Goal: Find specific page/section: Find specific page/section

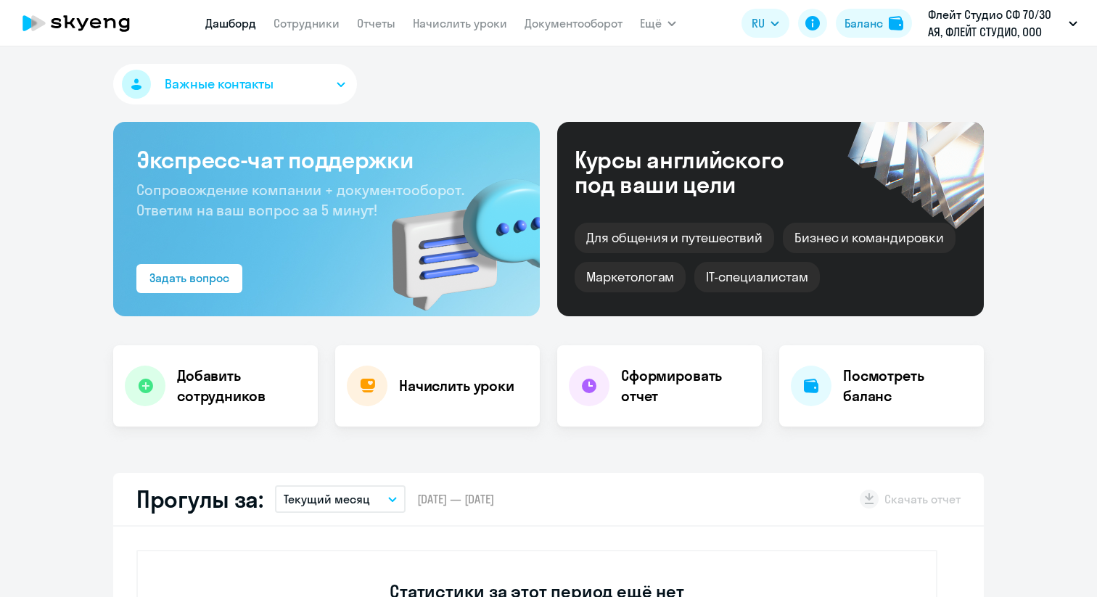
select select "30"
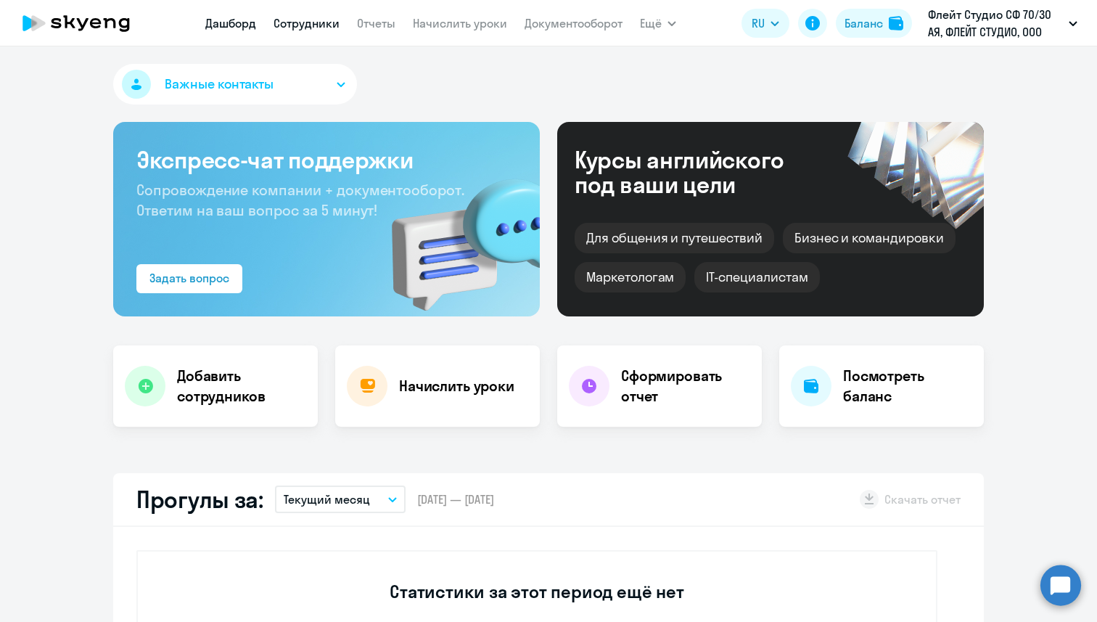
click at [331, 18] on link "Сотрудники" at bounding box center [306, 23] width 66 height 15
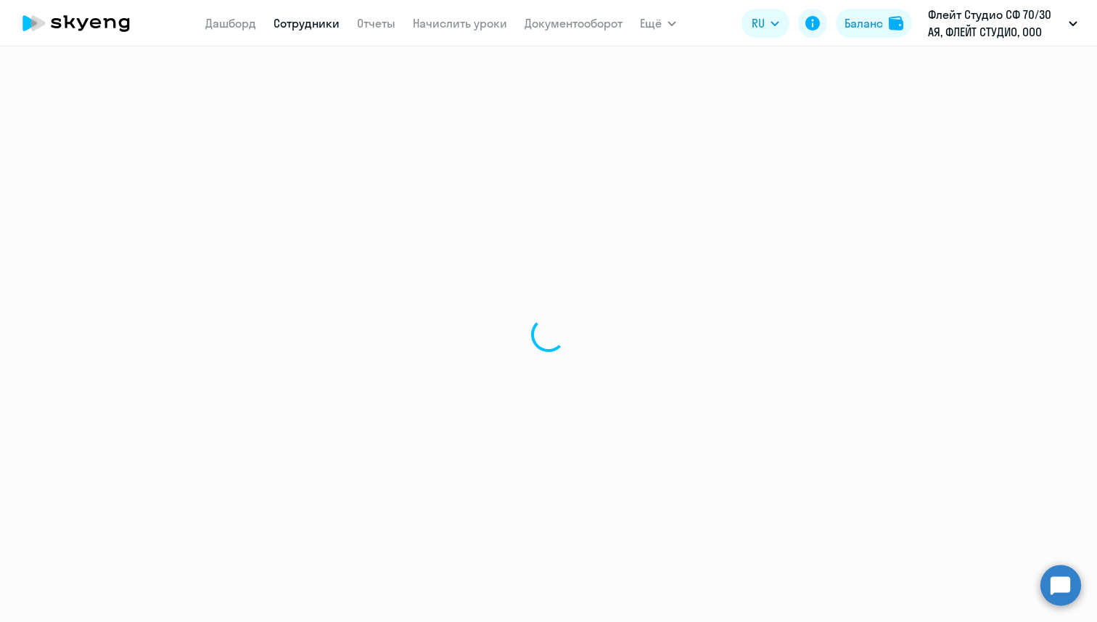
select select "30"
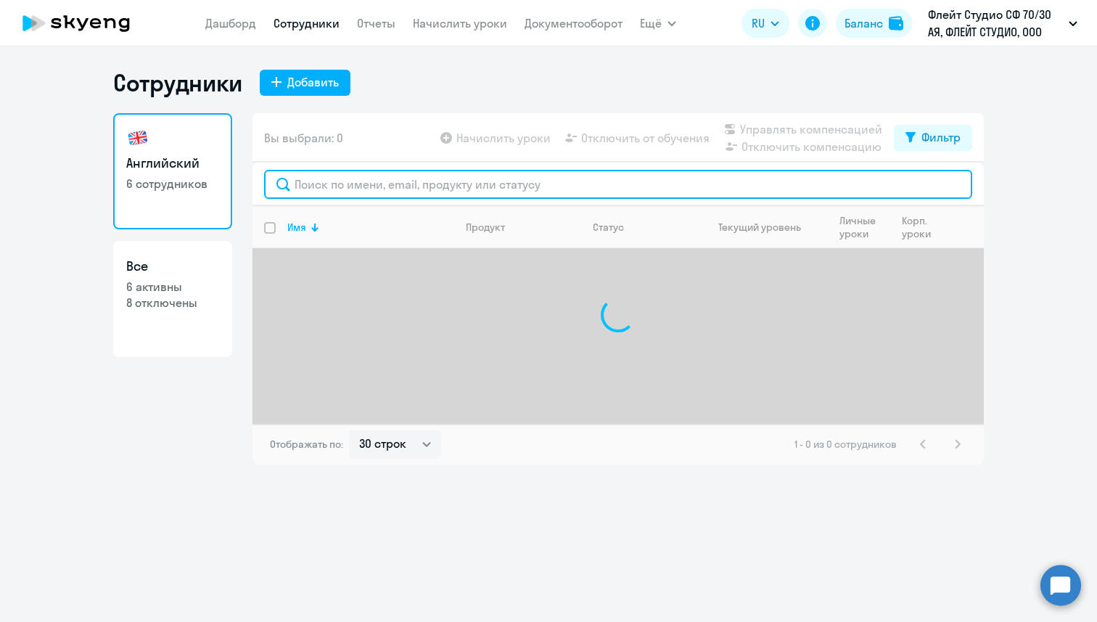
click at [339, 191] on input "text" at bounding box center [618, 184] width 708 height 29
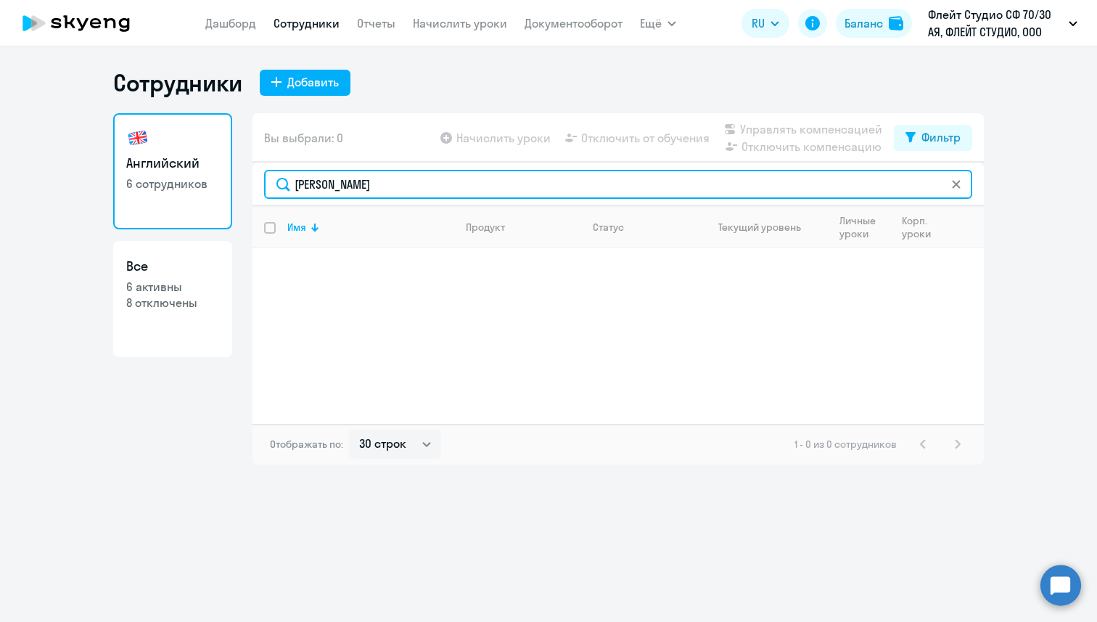
drag, startPoint x: 356, startPoint y: 194, endPoint x: 272, endPoint y: 186, distance: 84.5
click at [272, 186] on input "[PERSON_NAME]" at bounding box center [618, 184] width 708 height 29
paste input "[PERSON_NAME][EMAIL_ADDRESS][DOMAIN_NAME]"
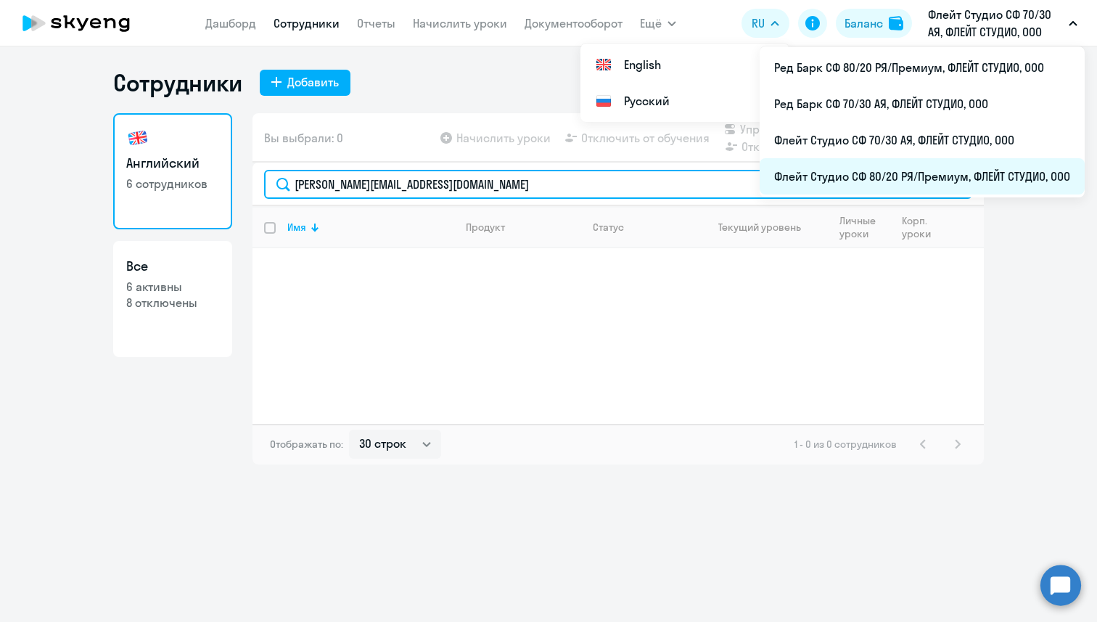
type input "[PERSON_NAME][EMAIL_ADDRESS][DOMAIN_NAME]"
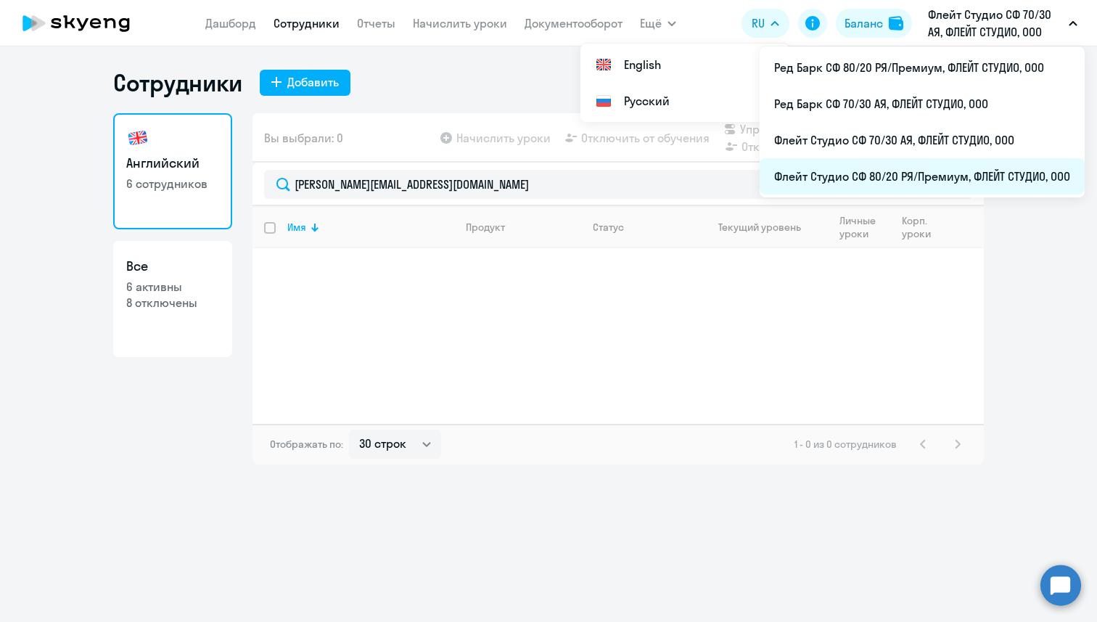
click at [948, 170] on li "Флейт Студио СФ 80/20 РЯ/Премиум, ФЛЕЙТ СТУДИО, ООО" at bounding box center [921, 176] width 325 height 36
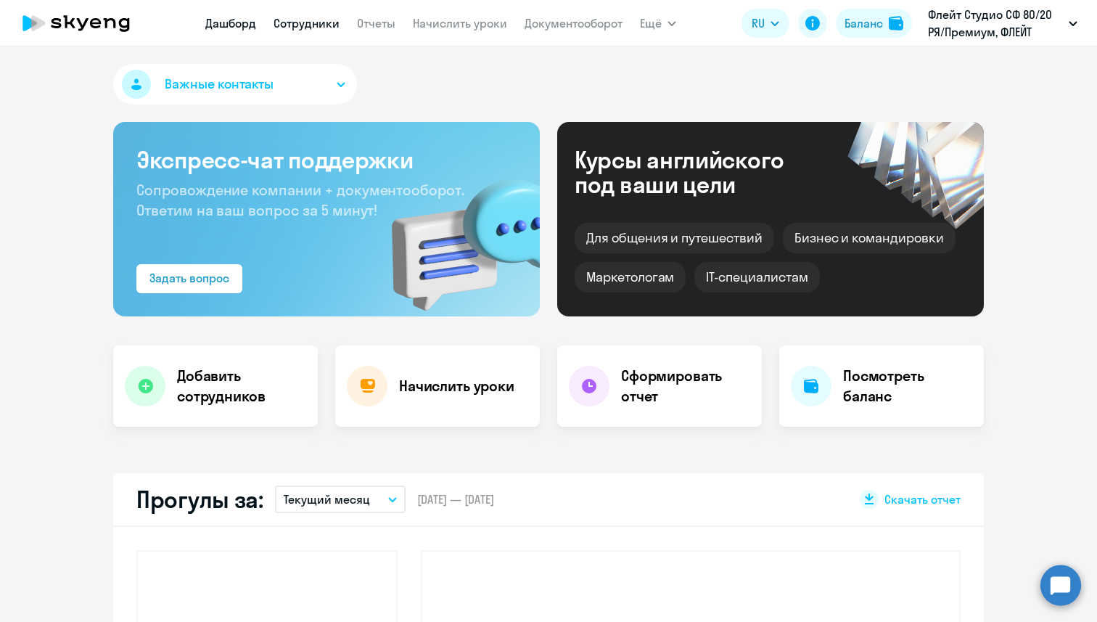
click at [308, 23] on link "Сотрудники" at bounding box center [306, 23] width 66 height 15
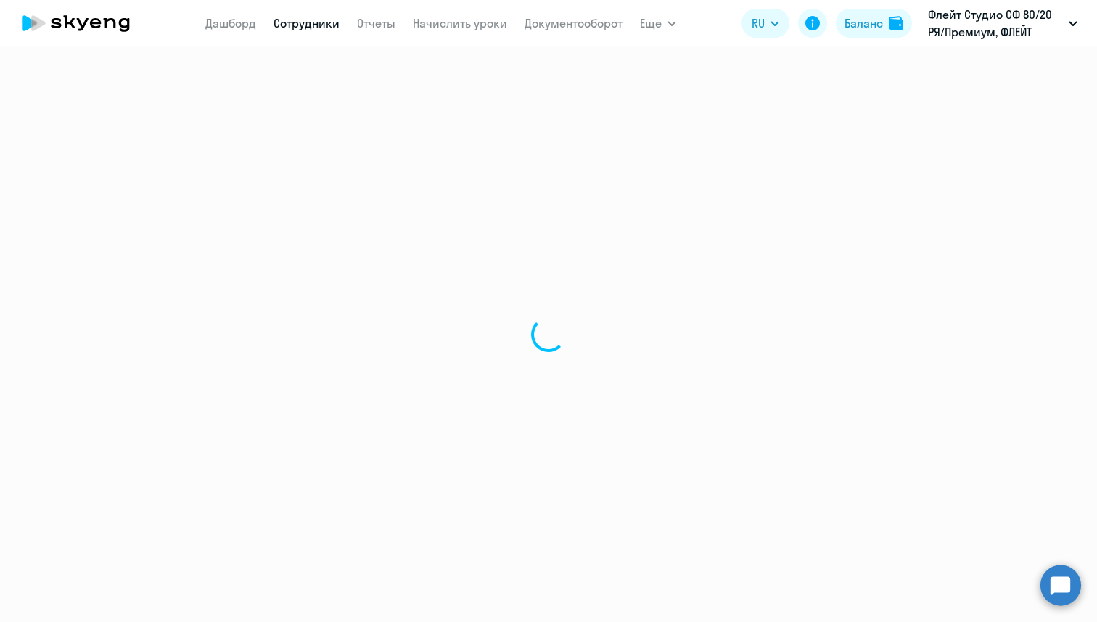
select select "30"
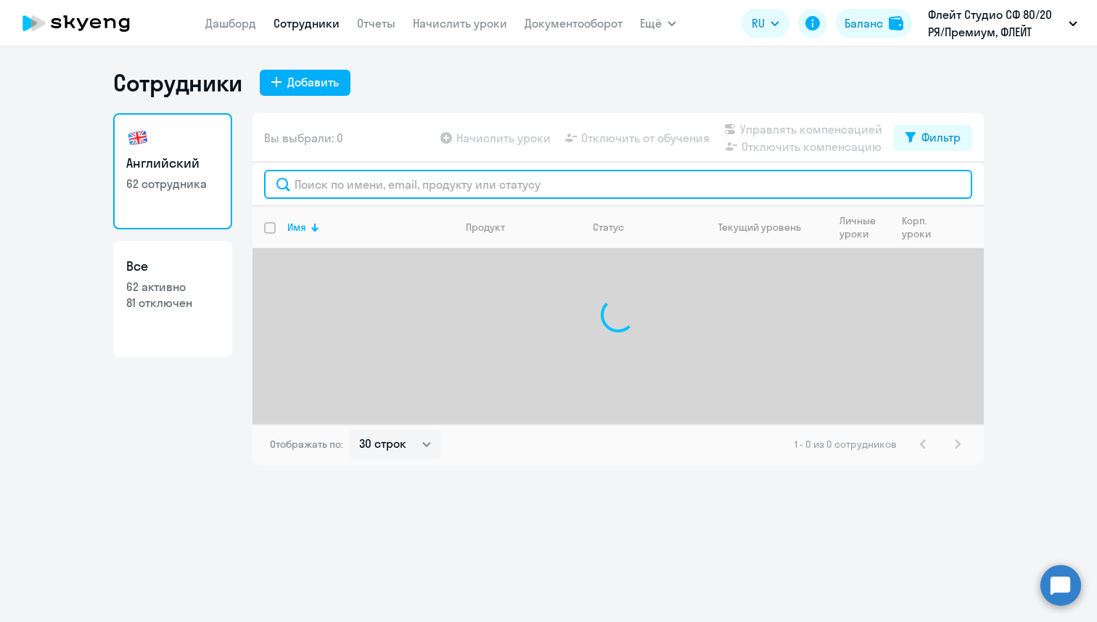
click at [371, 181] on input "text" at bounding box center [618, 184] width 708 height 29
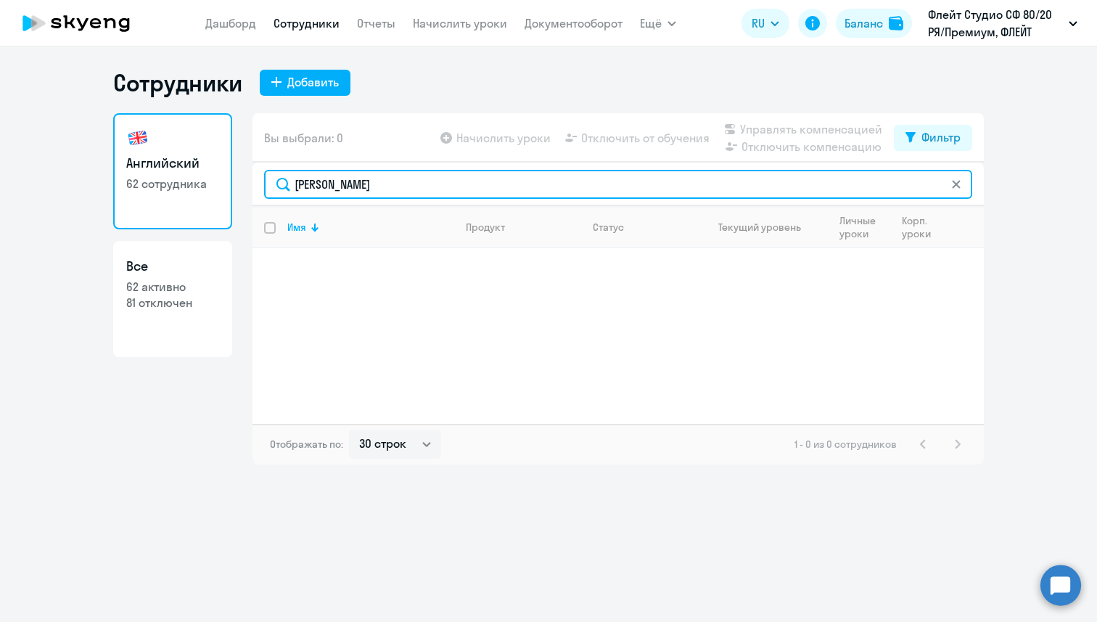
drag, startPoint x: 374, startPoint y: 192, endPoint x: 279, endPoint y: 191, distance: 94.3
click at [279, 191] on input "[PERSON_NAME]" at bounding box center [618, 184] width 708 height 29
paste input "[PERSON_NAME][EMAIL_ADDRESS][DOMAIN_NAME]"
drag, startPoint x: 527, startPoint y: 184, endPoint x: 295, endPoint y: 180, distance: 231.4
click at [295, 180] on input "[PERSON_NAME][EMAIL_ADDRESS][DOMAIN_NAME]" at bounding box center [618, 184] width 708 height 29
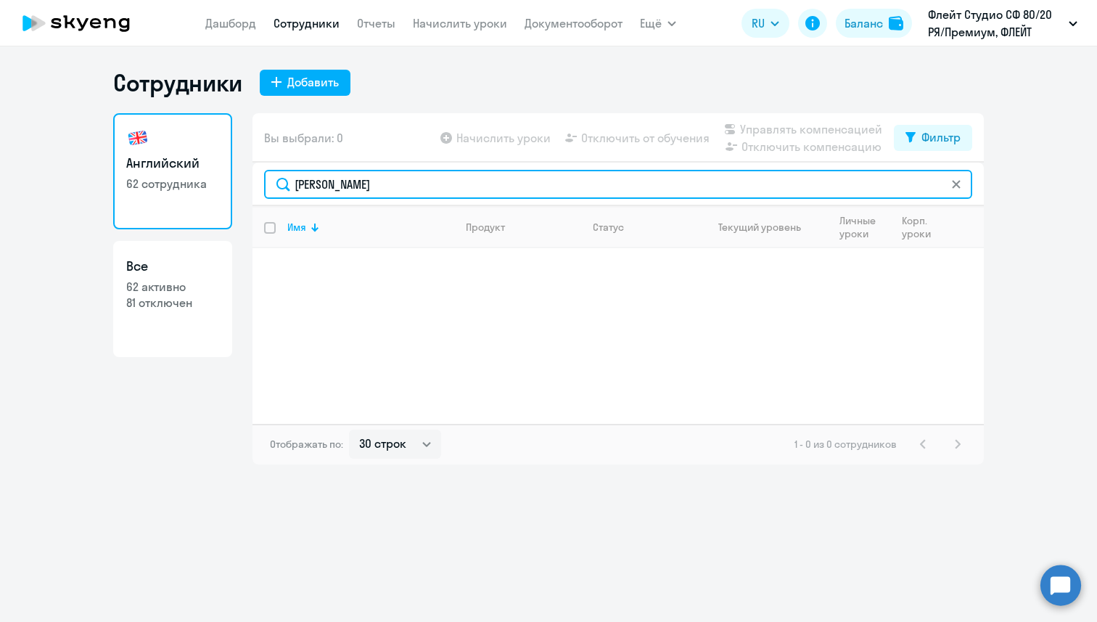
drag, startPoint x: 342, startPoint y: 185, endPoint x: 280, endPoint y: 185, distance: 61.6
click at [280, 185] on input "[PERSON_NAME]" at bounding box center [618, 184] width 708 height 29
paste input "[PERSON_NAME][EMAIL_ADDRESS][DOMAIN_NAME]"
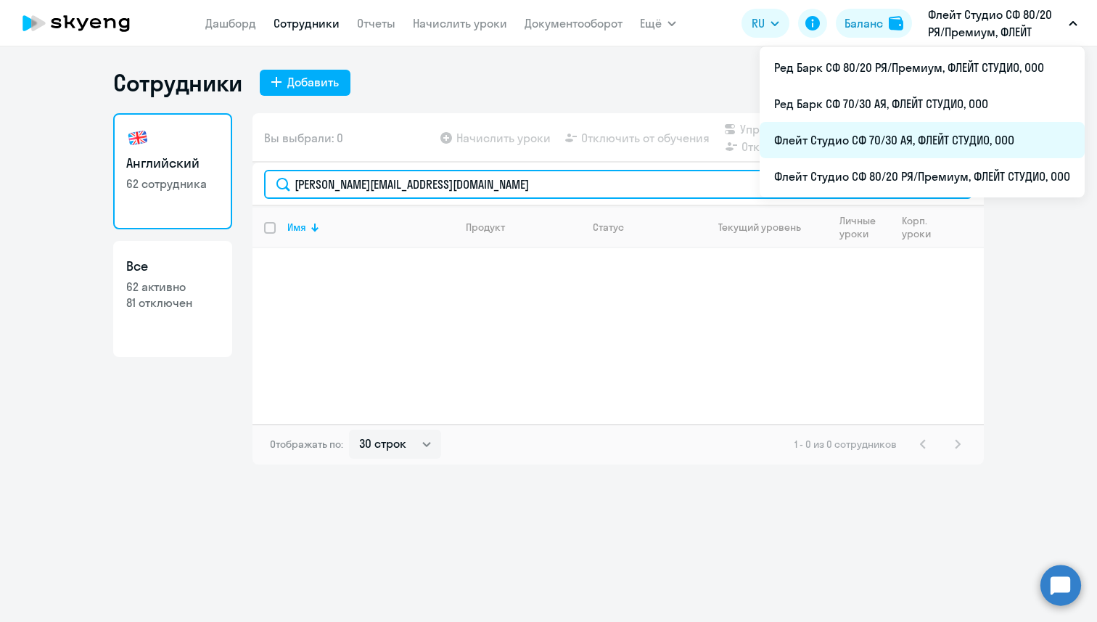
type input "[PERSON_NAME][EMAIL_ADDRESS][DOMAIN_NAME]"
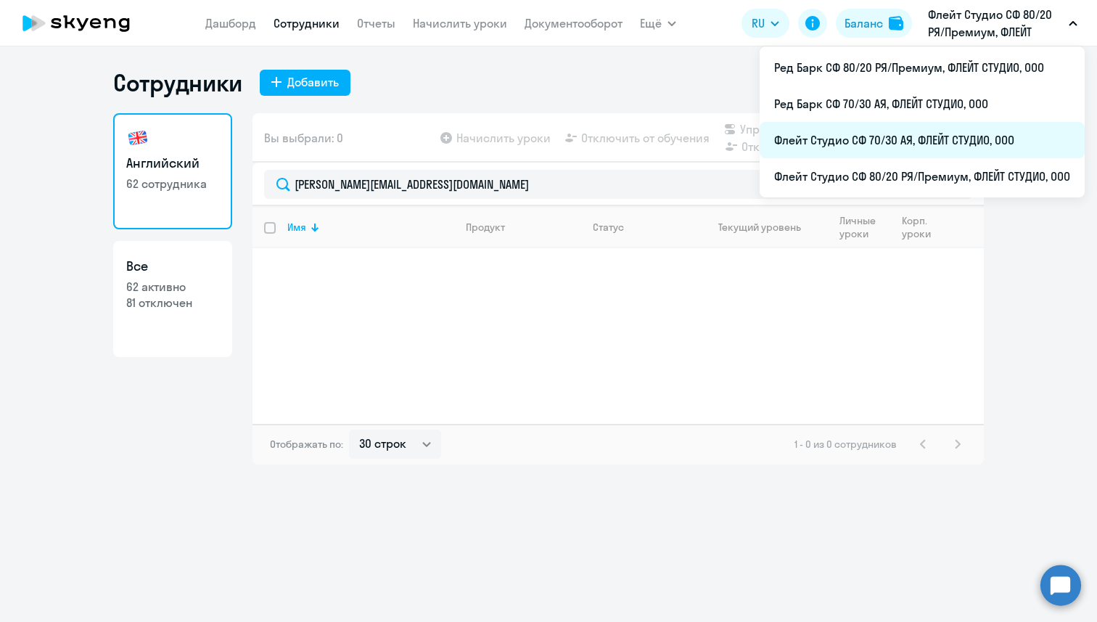
click at [915, 147] on li "Флейт Студио СФ 70/30 АЯ, ФЛЕЙТ СТУДИО, ООО" at bounding box center [921, 140] width 325 height 36
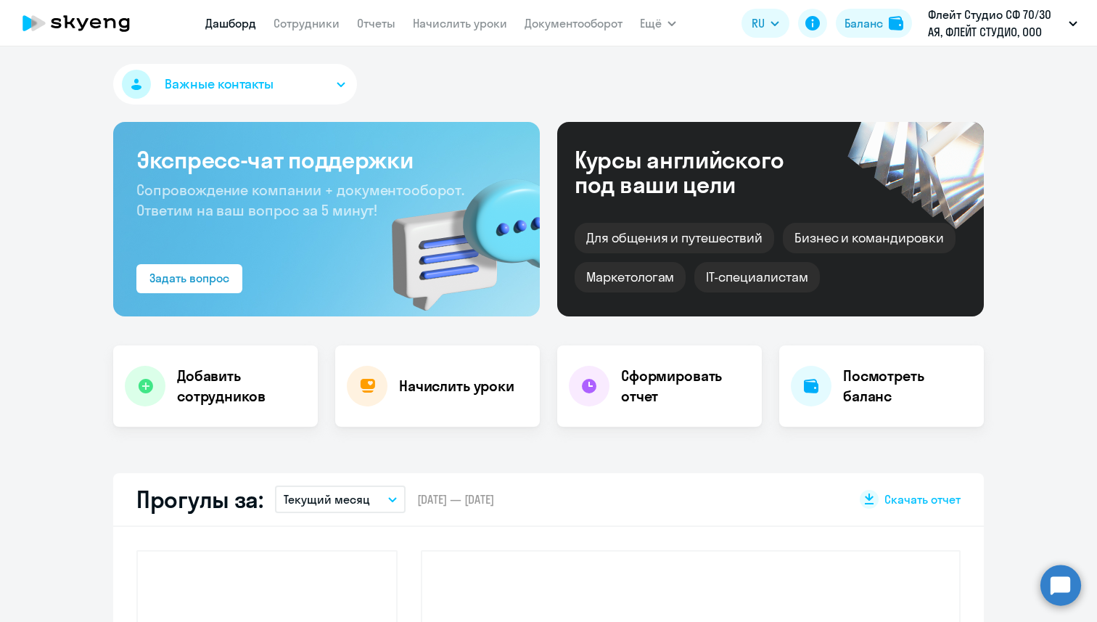
click at [296, 30] on app-menu-item-link "Сотрудники" at bounding box center [306, 24] width 66 height 18
click at [297, 22] on link "Сотрудники" at bounding box center [306, 23] width 66 height 15
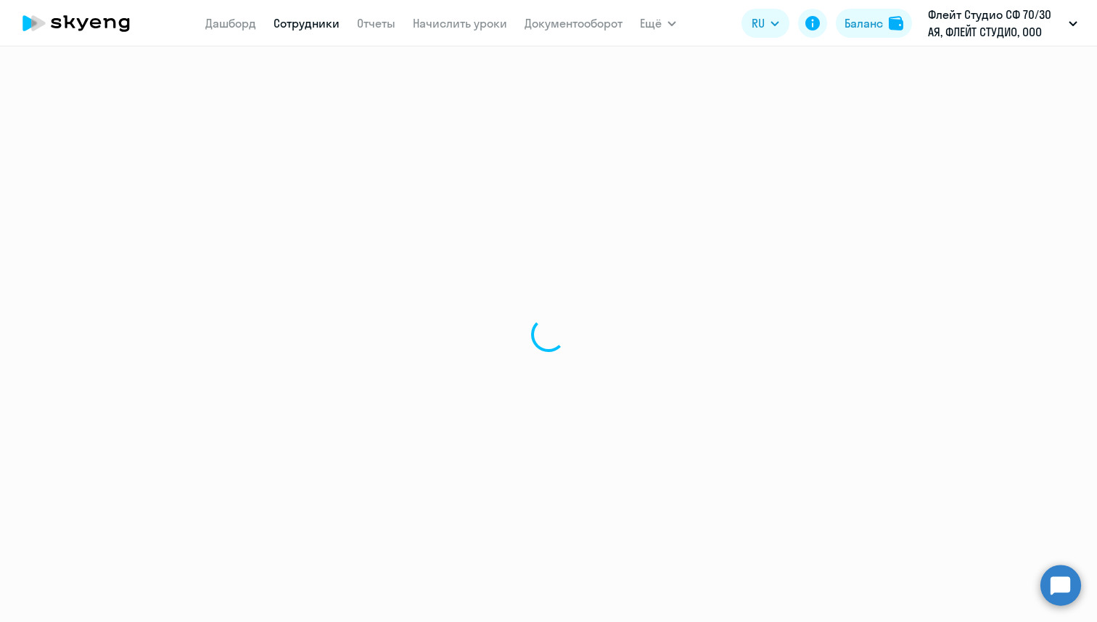
select select "30"
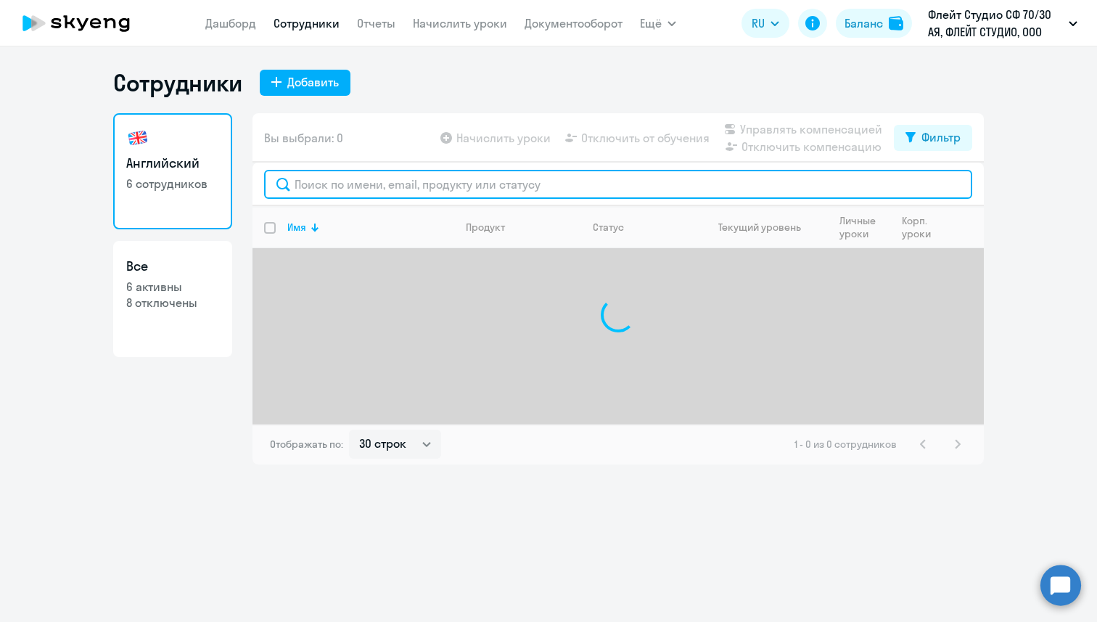
click at [348, 185] on input "text" at bounding box center [618, 184] width 708 height 29
paste input "[PERSON_NAME][EMAIL_ADDRESS][DOMAIN_NAME]"
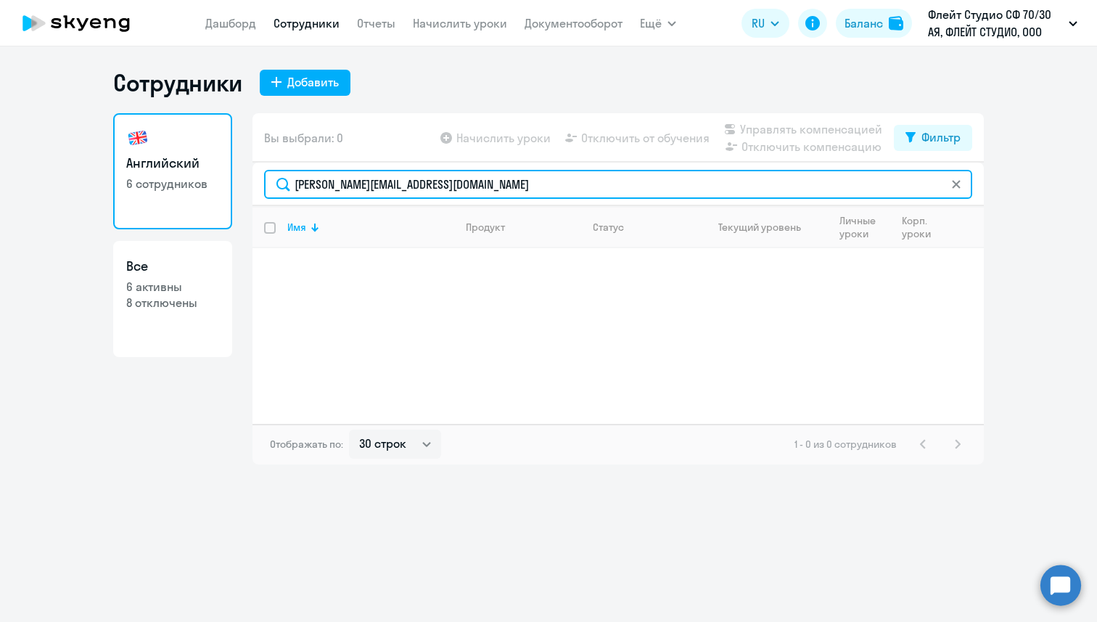
drag, startPoint x: 486, startPoint y: 178, endPoint x: 297, endPoint y: 181, distance: 188.6
click at [297, 181] on input "[PERSON_NAME][EMAIL_ADDRESS][DOMAIN_NAME]" at bounding box center [618, 184] width 708 height 29
type input "a"
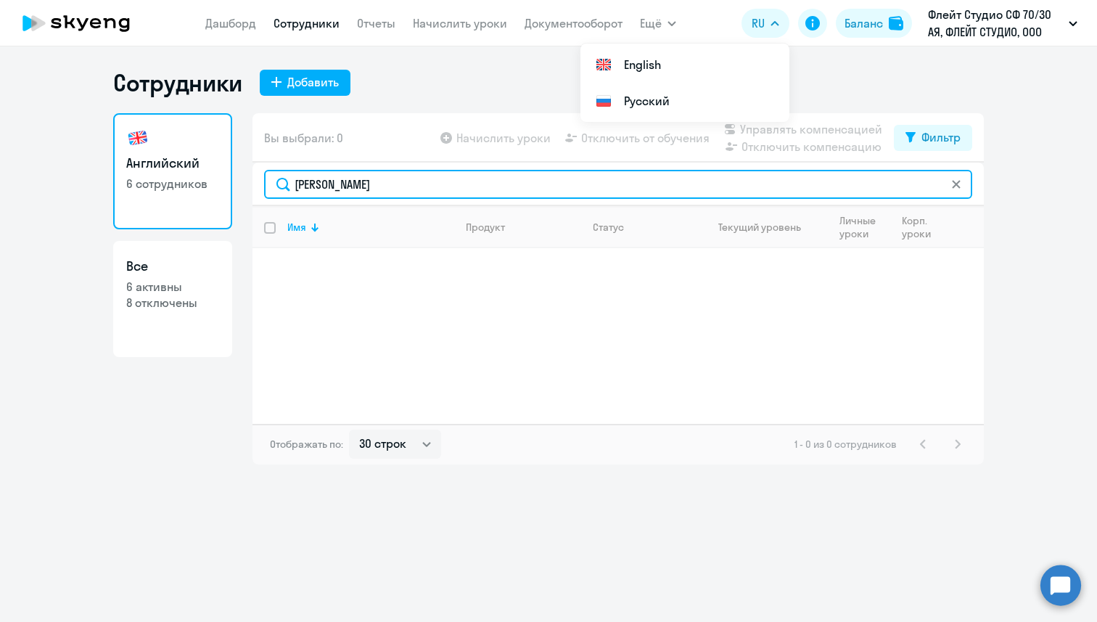
type input "[PERSON_NAME]"
